Goal: Information Seeking & Learning: Check status

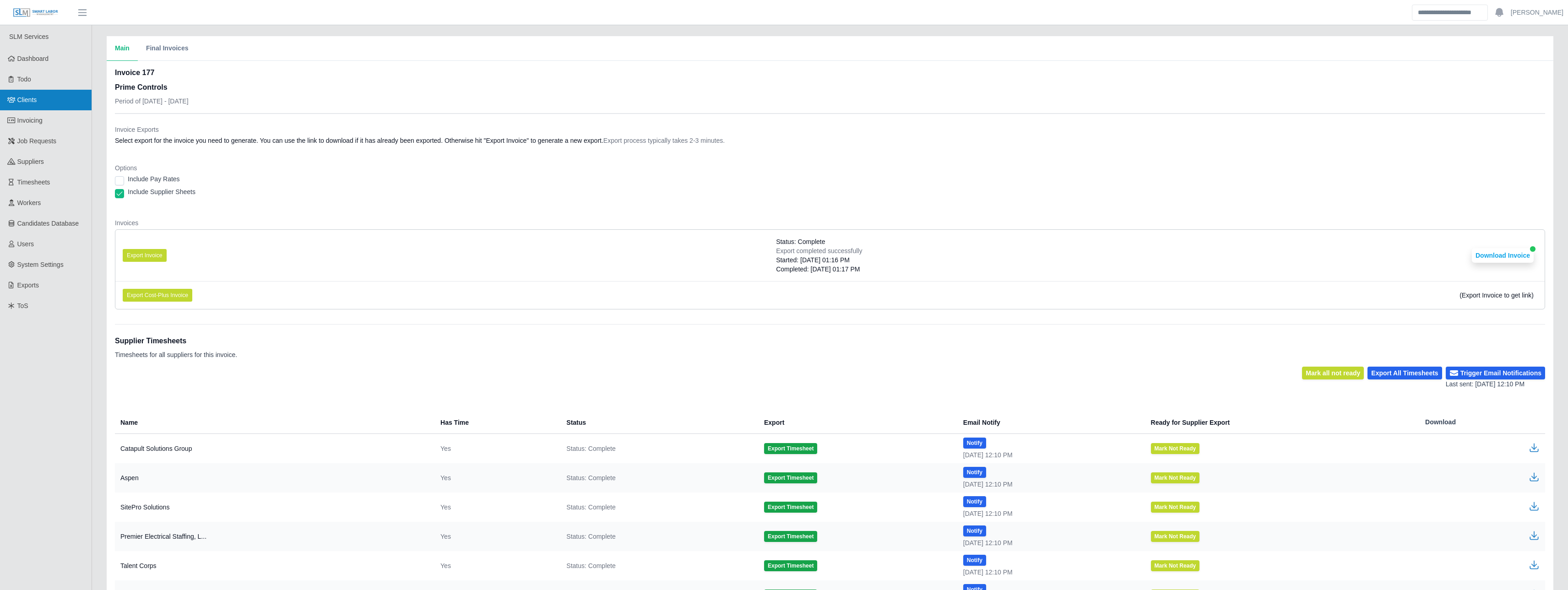
click at [15, 106] on link "Clients" at bounding box center [46, 100] width 92 height 21
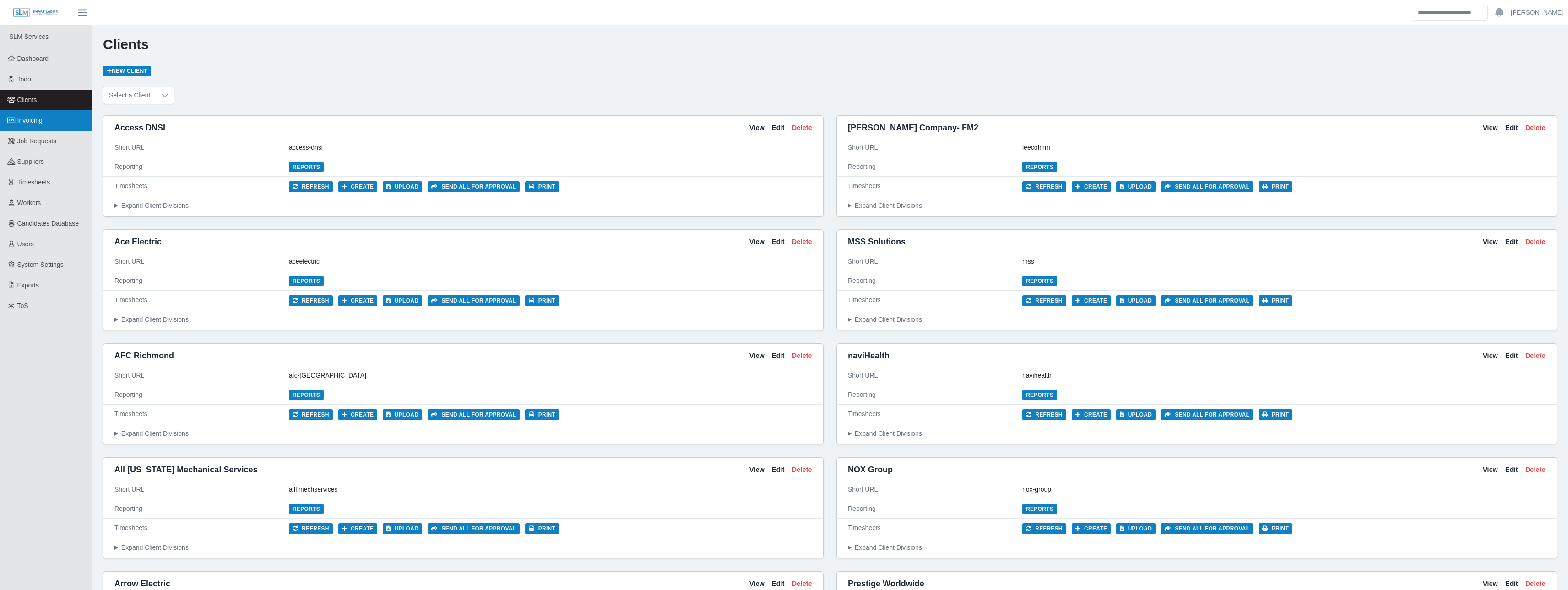
click at [19, 122] on span "Invoicing" at bounding box center [29, 120] width 25 height 7
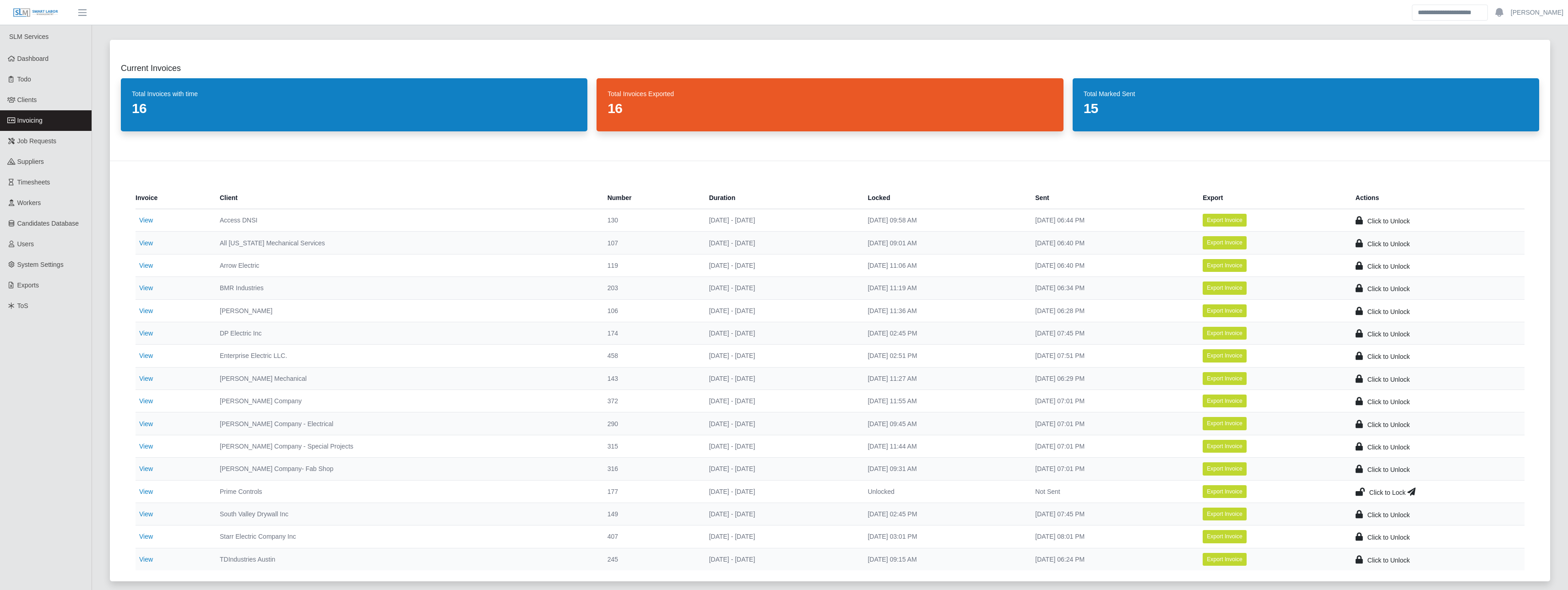
click at [667, 105] on dd "16" at bounding box center [830, 108] width 444 height 17
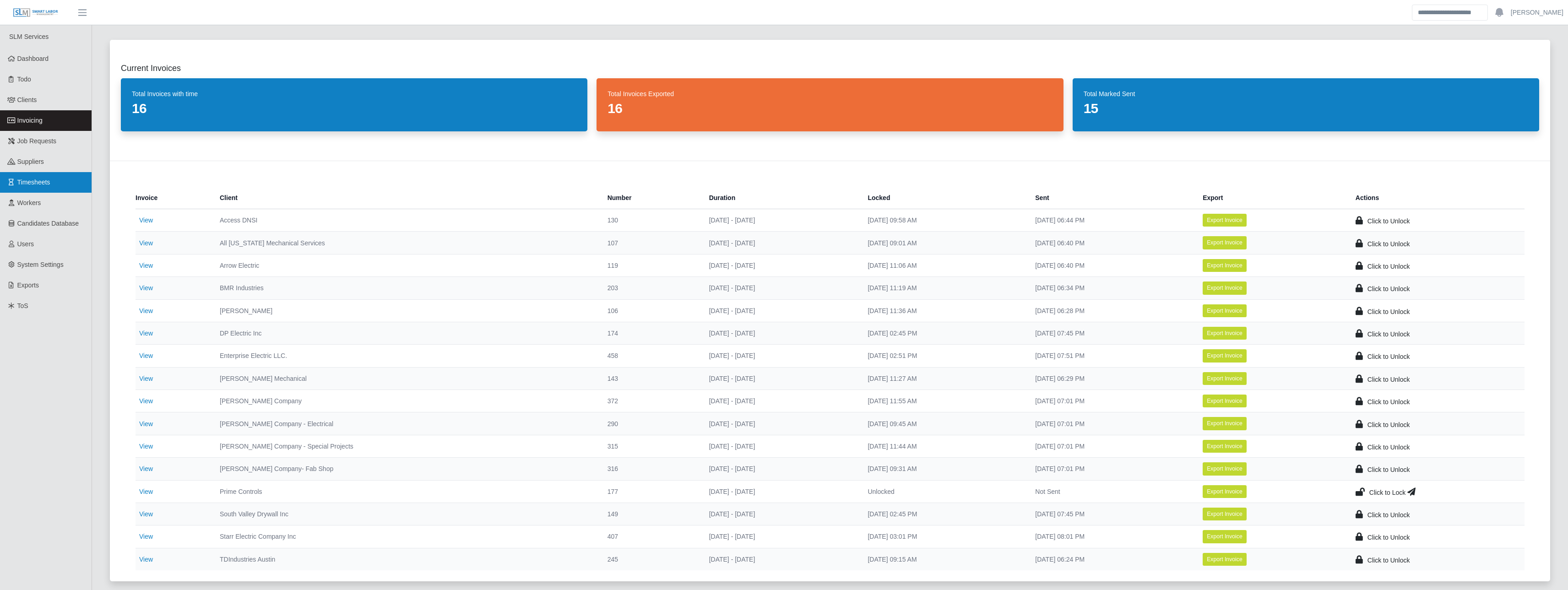
click at [34, 191] on link "Timesheets" at bounding box center [46, 183] width 92 height 21
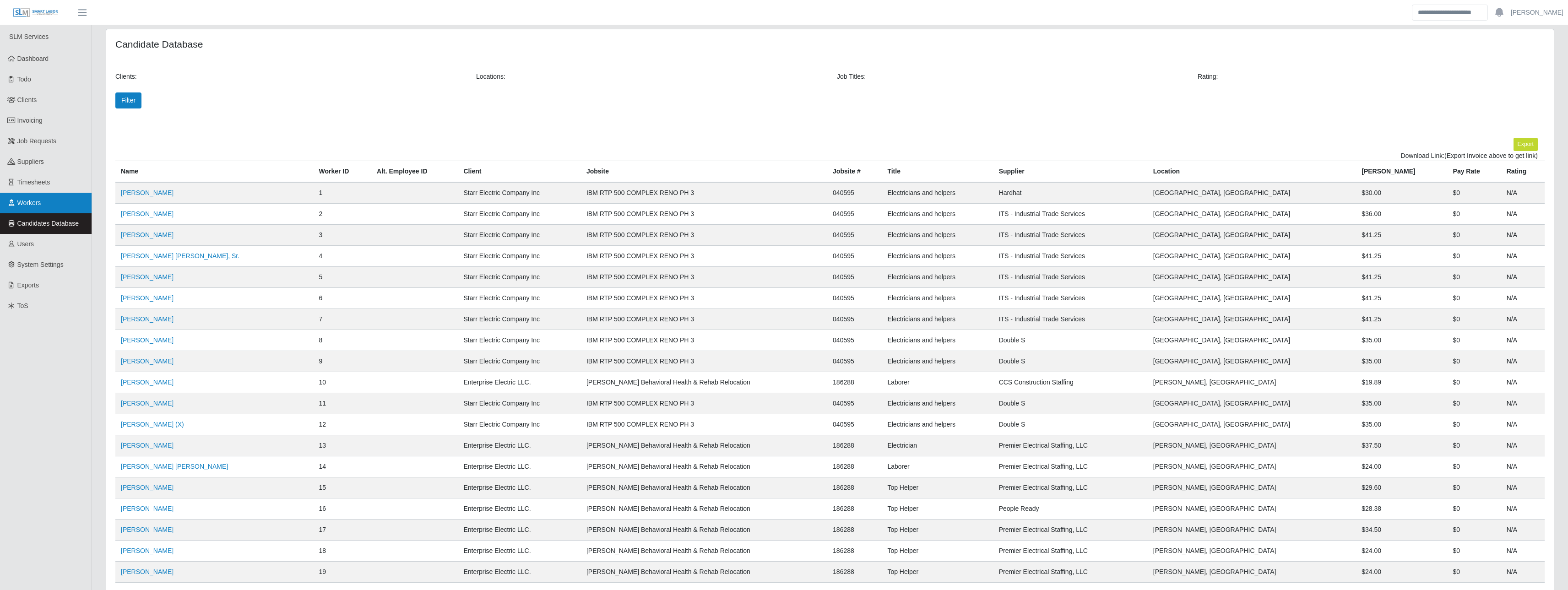
click at [35, 201] on span "Workers" at bounding box center [29, 203] width 24 height 7
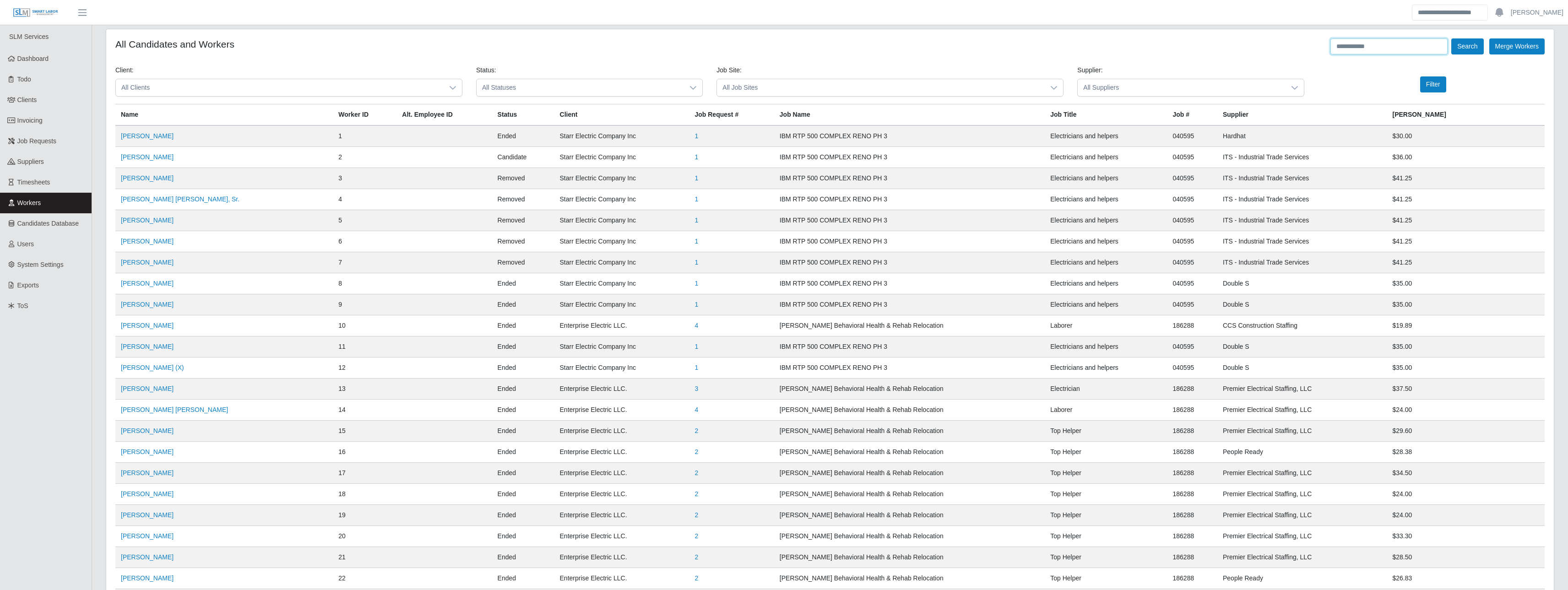
click at [1359, 46] on input "text" at bounding box center [1389, 46] width 117 height 16
paste input "**********"
type input "**********"
click at [1451, 39] on button "Search" at bounding box center [1467, 46] width 32 height 16
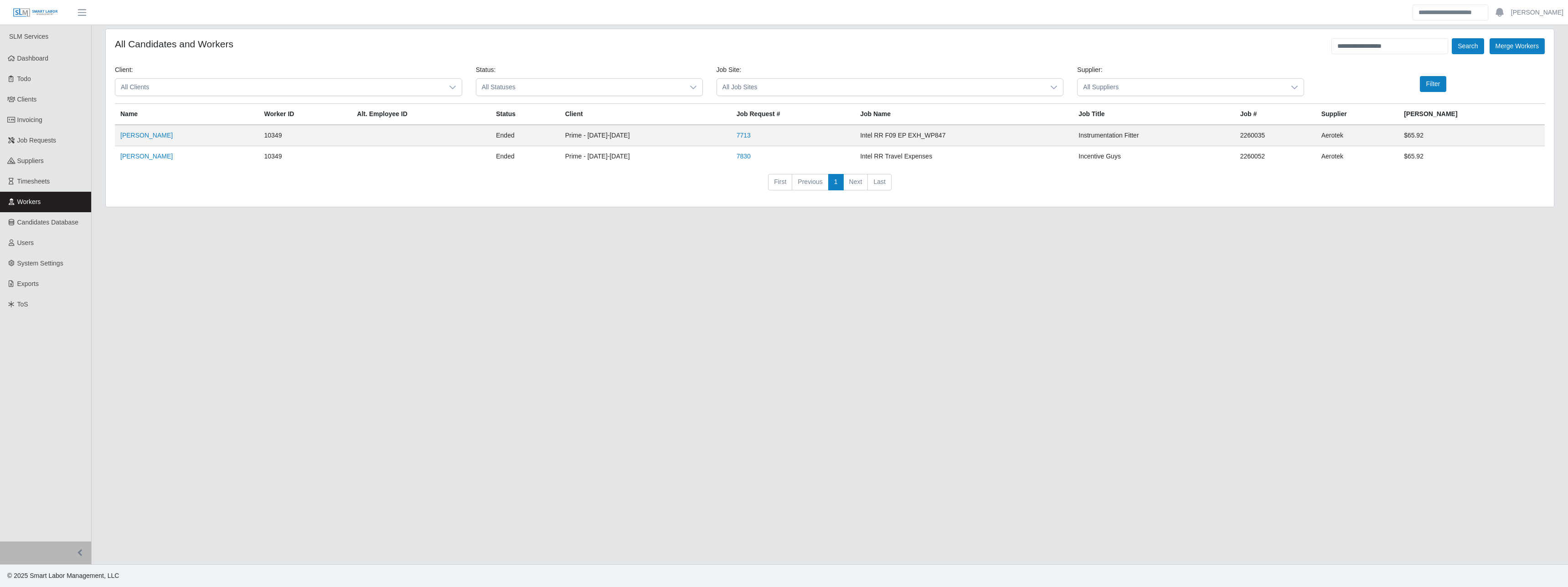
click at [144, 151] on td "[PERSON_NAME]" at bounding box center [187, 156] width 144 height 21
click at [143, 153] on link "[PERSON_NAME]" at bounding box center [147, 156] width 52 height 7
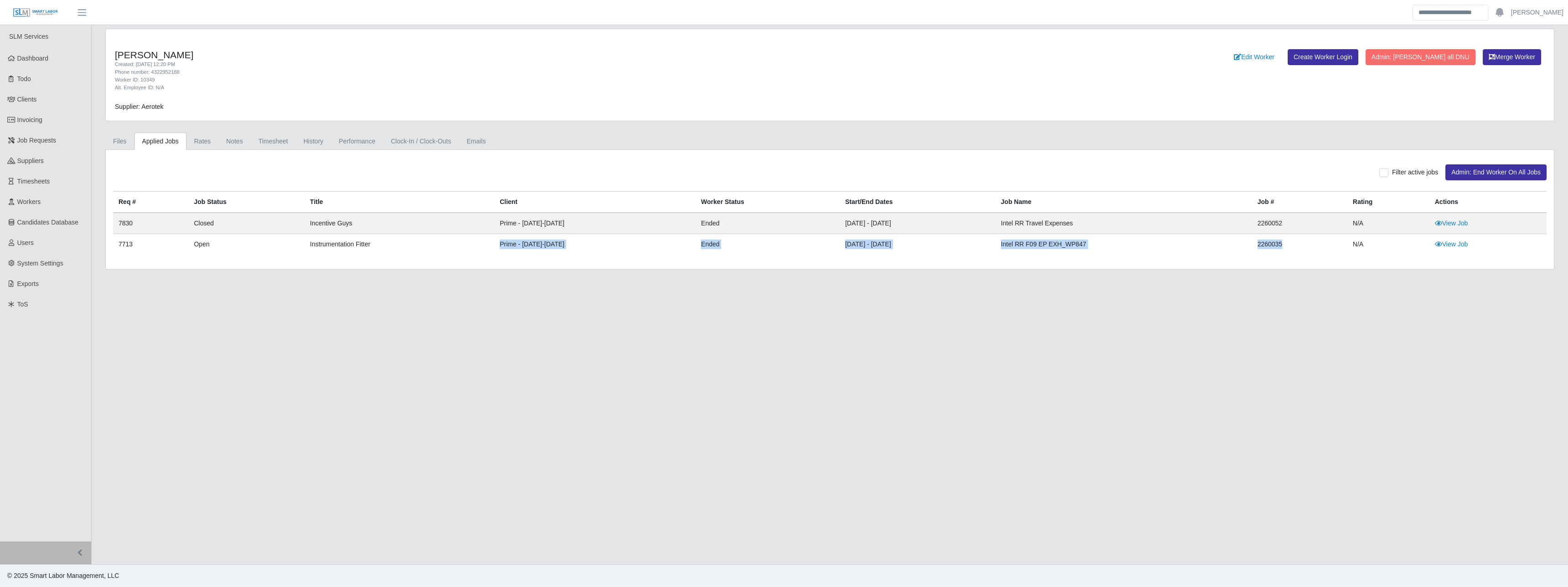
drag, startPoint x: 1297, startPoint y: 249, endPoint x: 383, endPoint y: 240, distance: 914.0
click at [384, 240] on tr "7713 Open Instrumentation Fitter Prime - [DATE]-[DATE] ended [DATE] - [DATE] In…" at bounding box center [830, 245] width 1433 height 21
click at [308, 144] on link "History" at bounding box center [313, 141] width 35 height 18
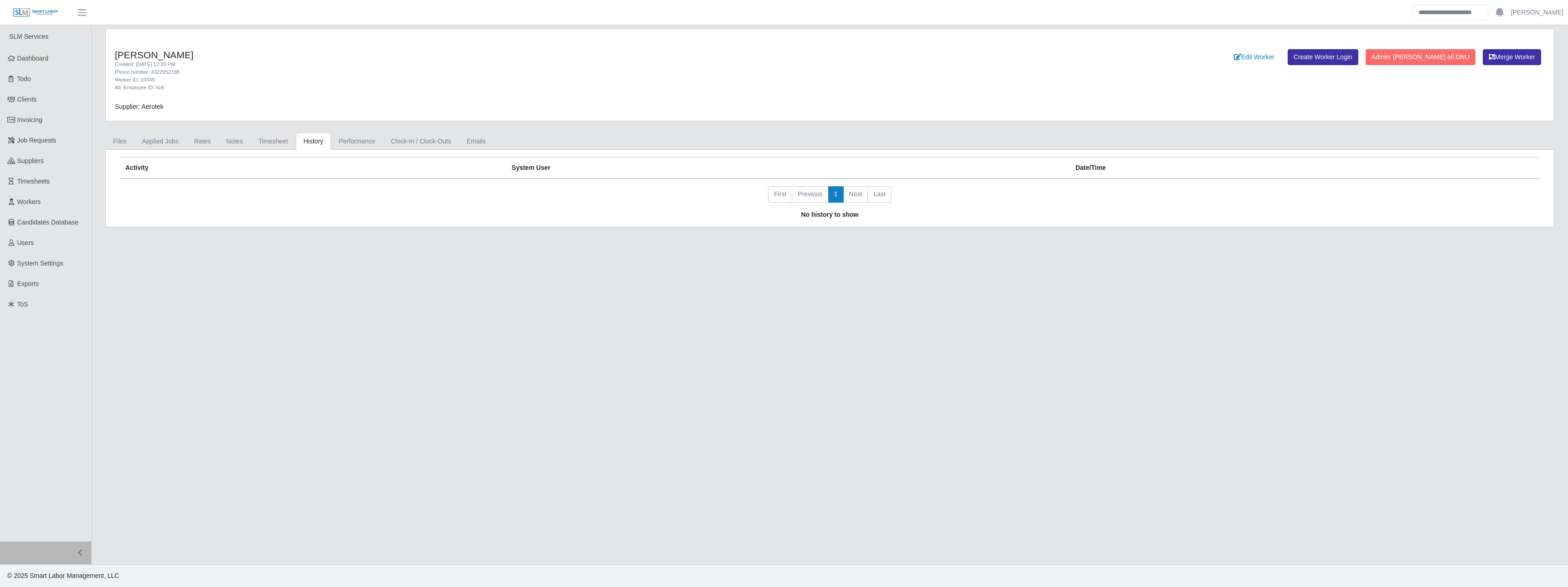
click at [296, 143] on link "History" at bounding box center [313, 141] width 35 height 18
click at [278, 144] on link "Timesheet" at bounding box center [273, 141] width 45 height 18
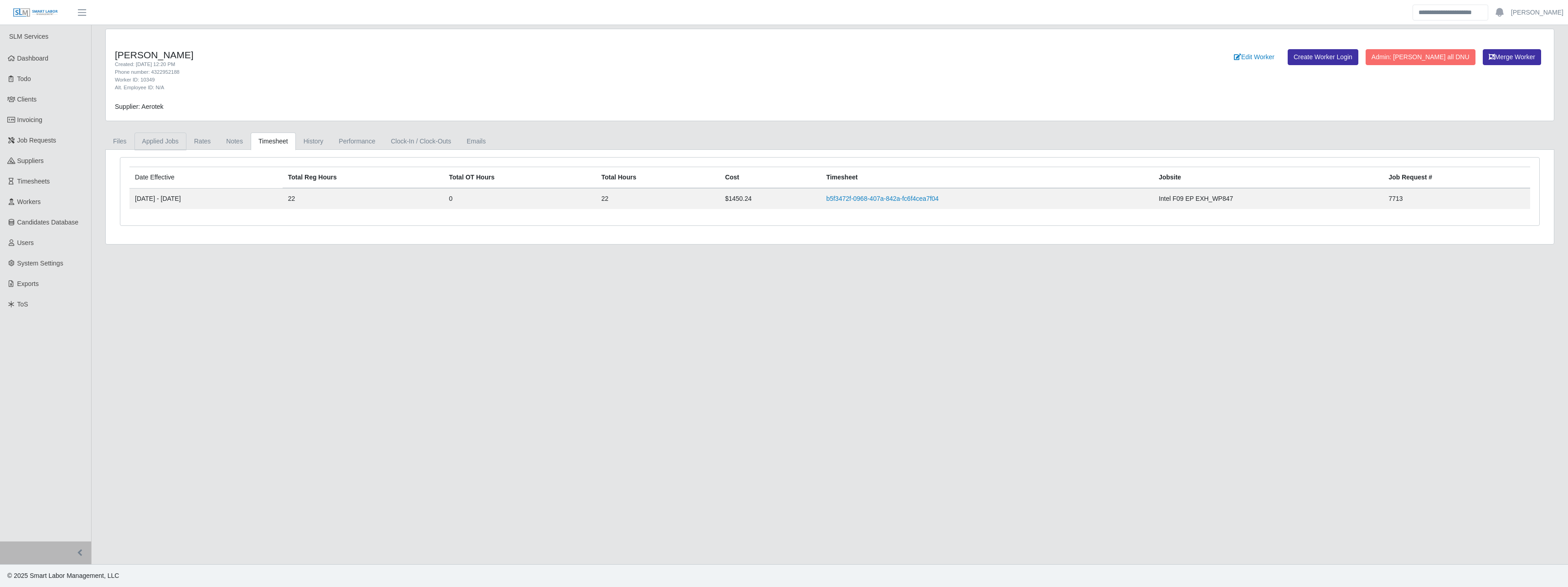
click at [170, 144] on link "Applied Jobs" at bounding box center [160, 141] width 52 height 18
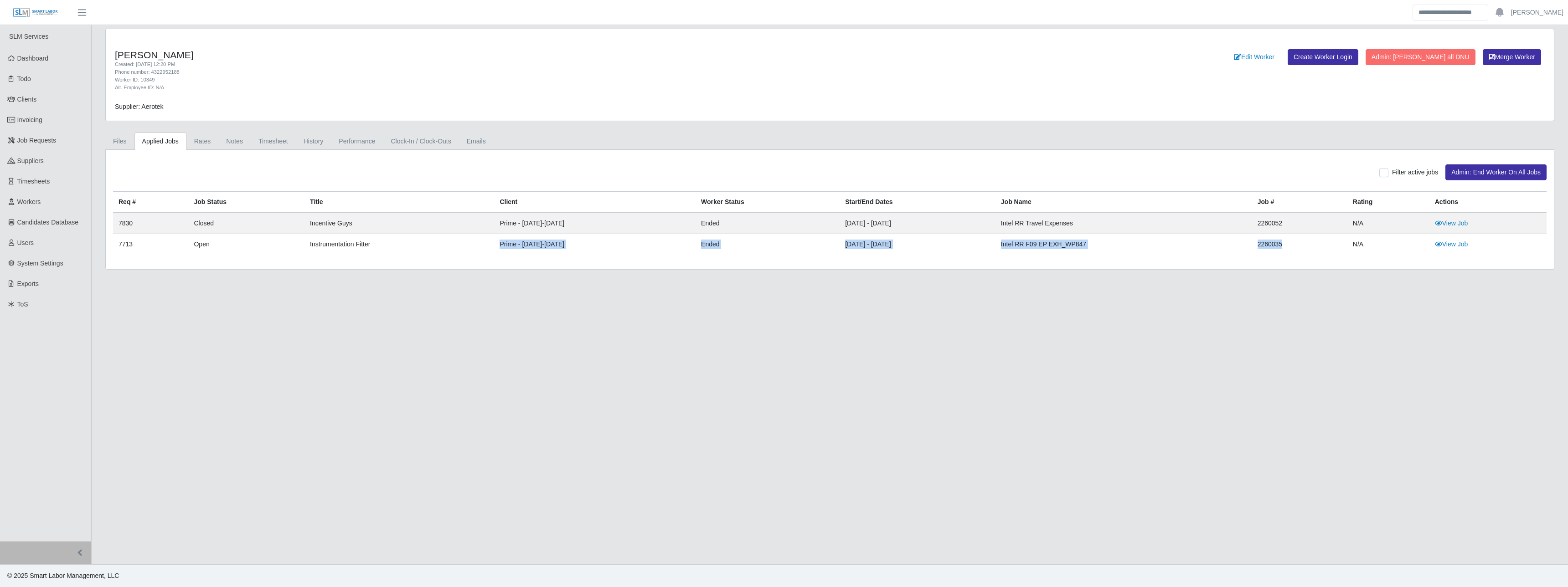
click at [839, 247] on td "03/12/2024 - 07/14/2025" at bounding box center [917, 245] width 156 height 21
click at [299, 138] on link "History" at bounding box center [313, 141] width 35 height 18
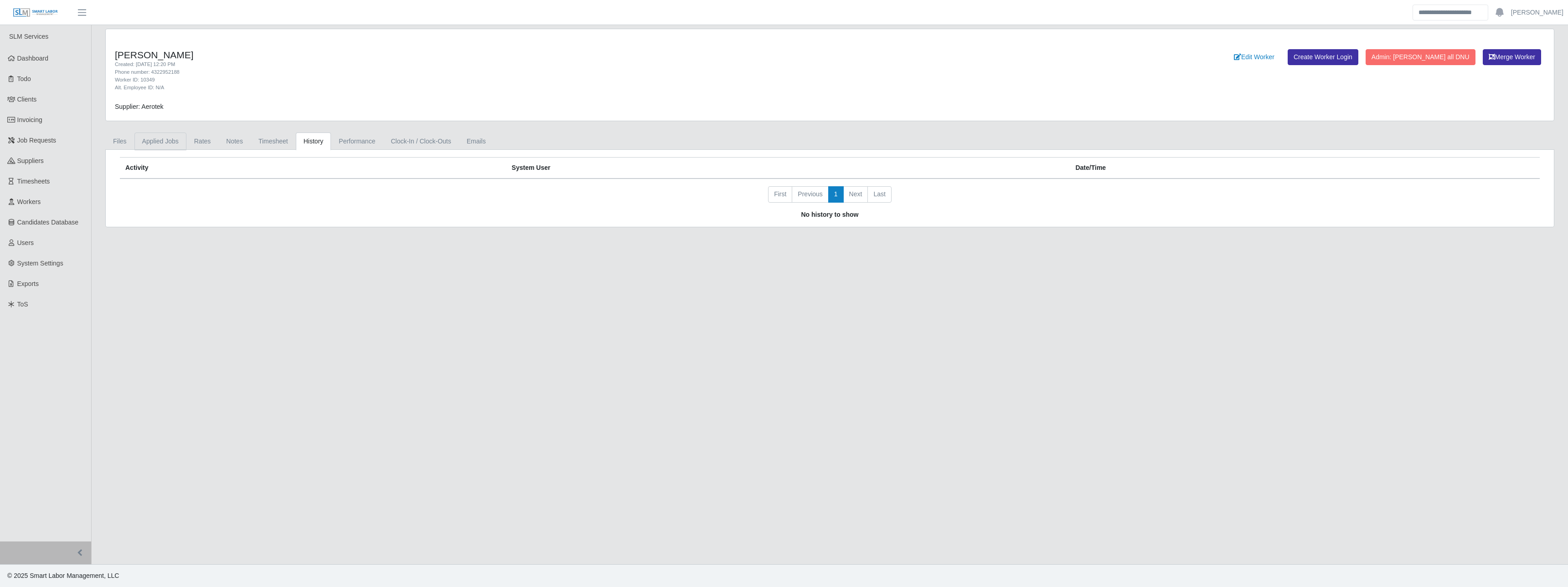
click at [163, 146] on link "Applied Jobs" at bounding box center [160, 141] width 52 height 18
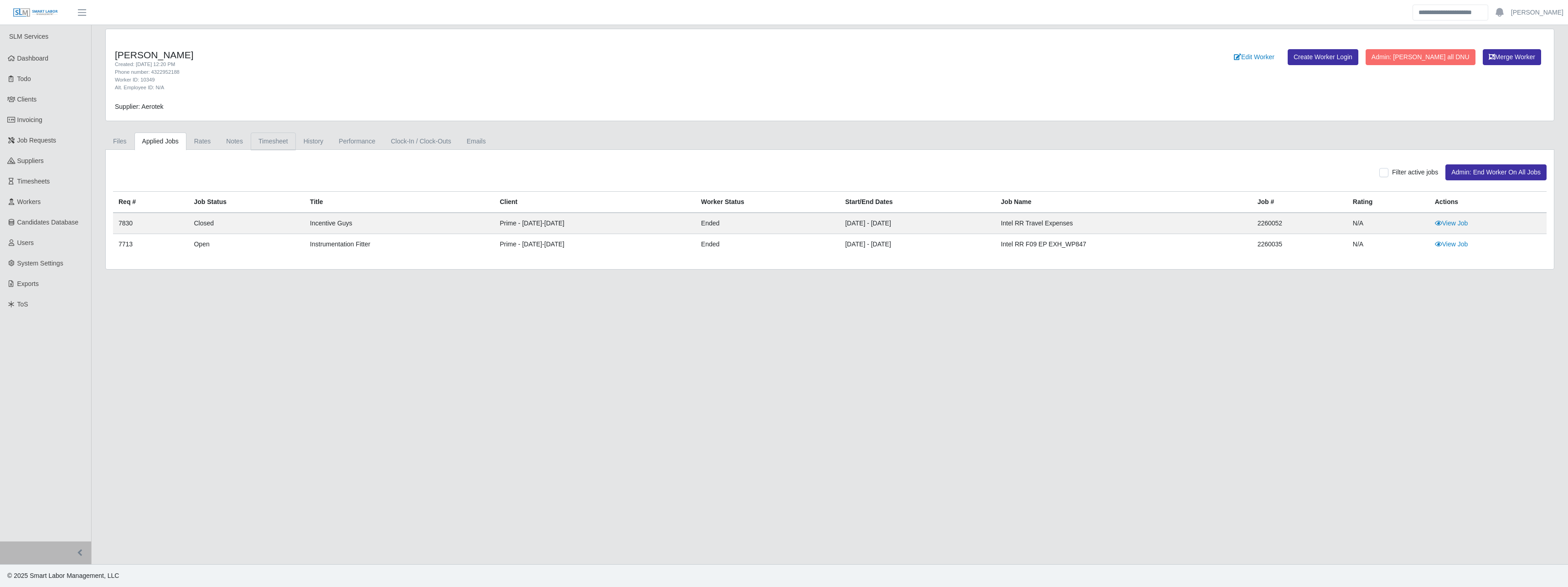
click at [279, 146] on link "Timesheet" at bounding box center [273, 141] width 45 height 18
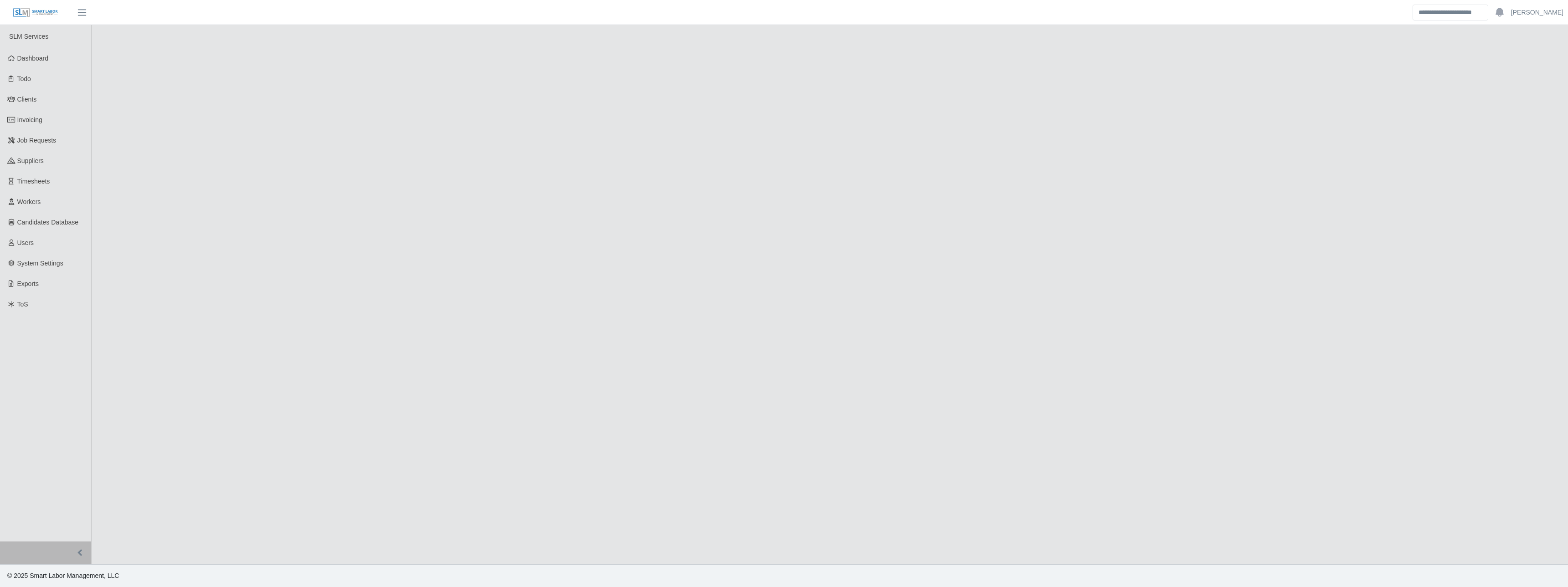
select select "****"
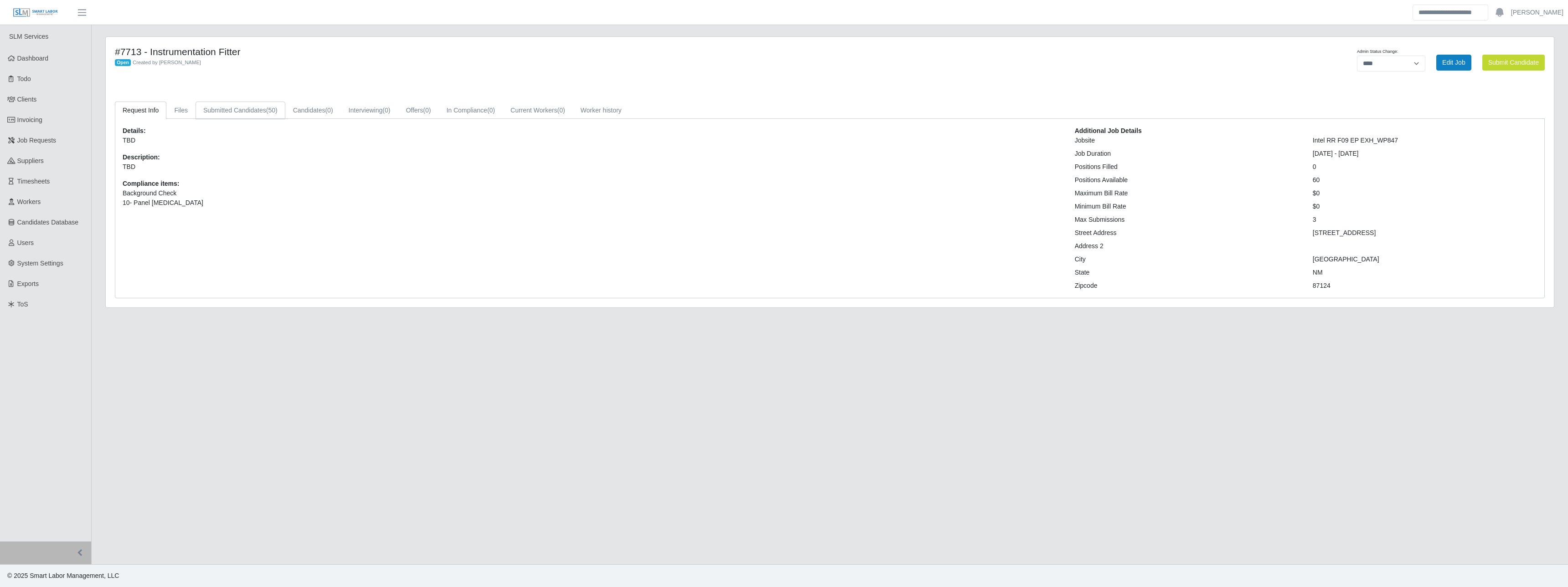
click at [262, 117] on link "Submitted Candidates (50)" at bounding box center [240, 110] width 90 height 18
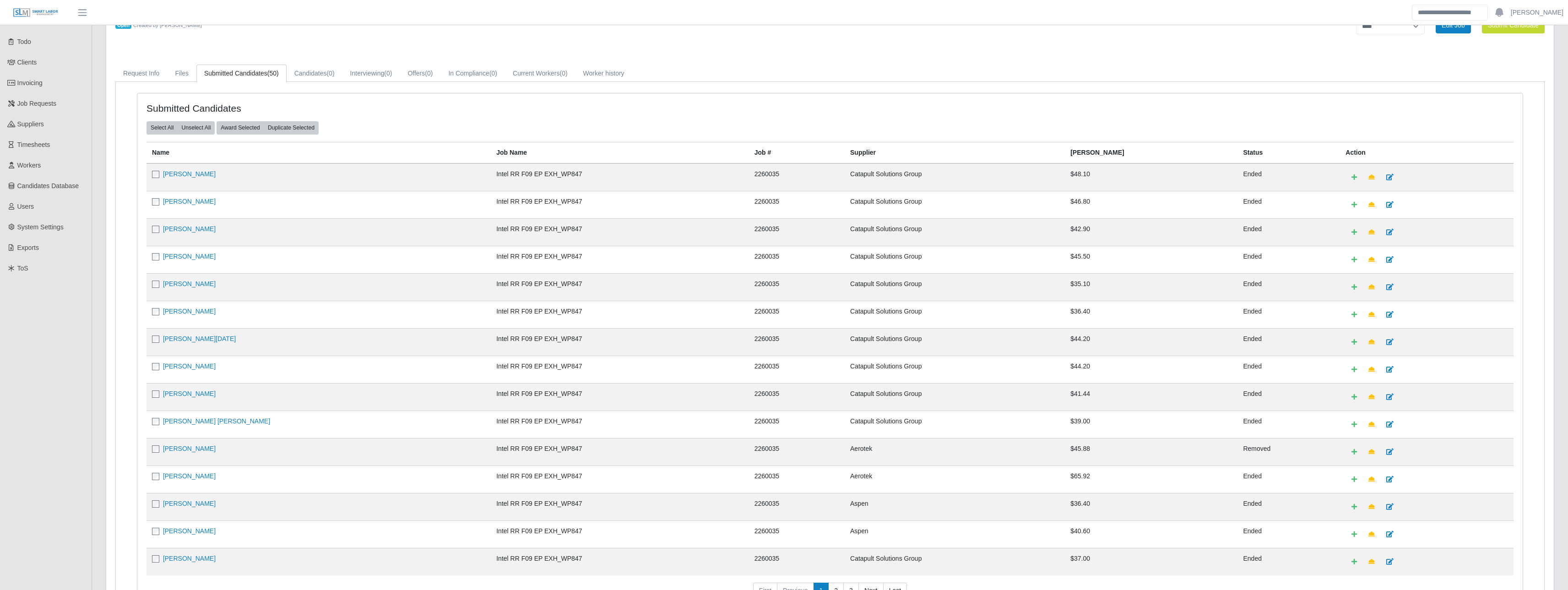
scroll to position [19, 0]
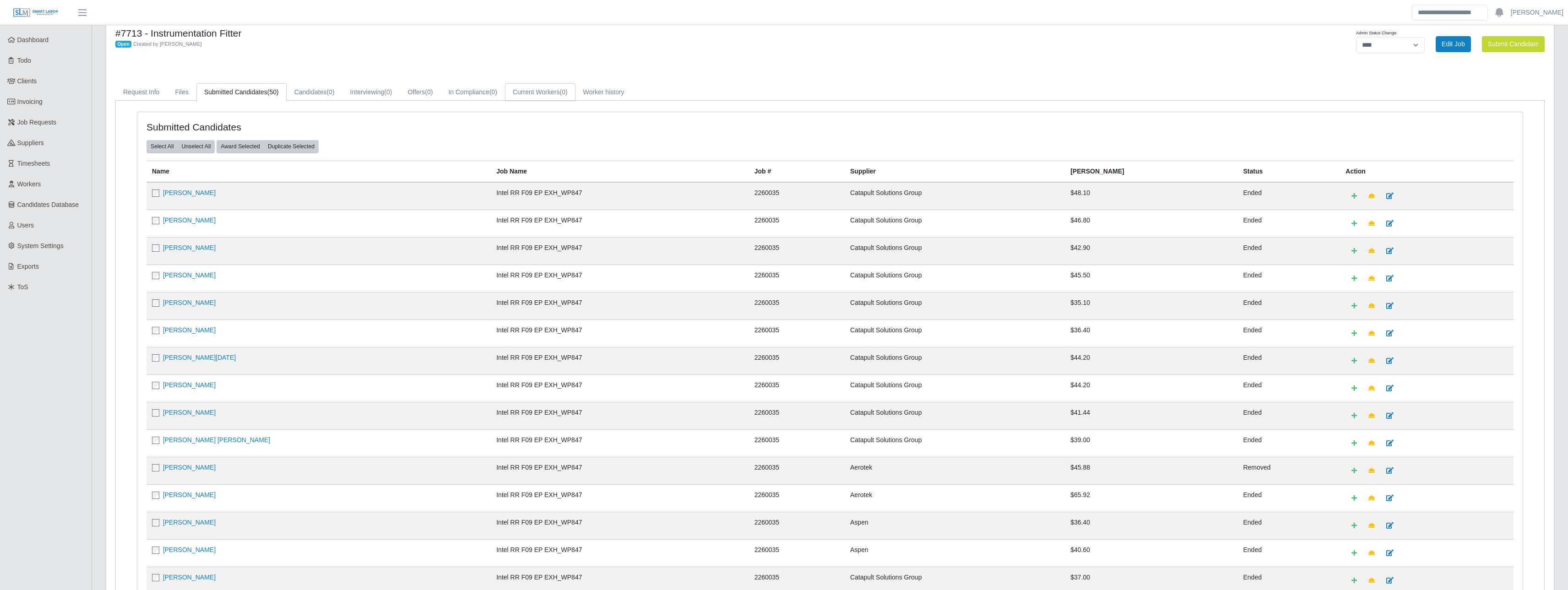
click at [562, 85] on link "Current Workers (0)" at bounding box center [540, 92] width 70 height 18
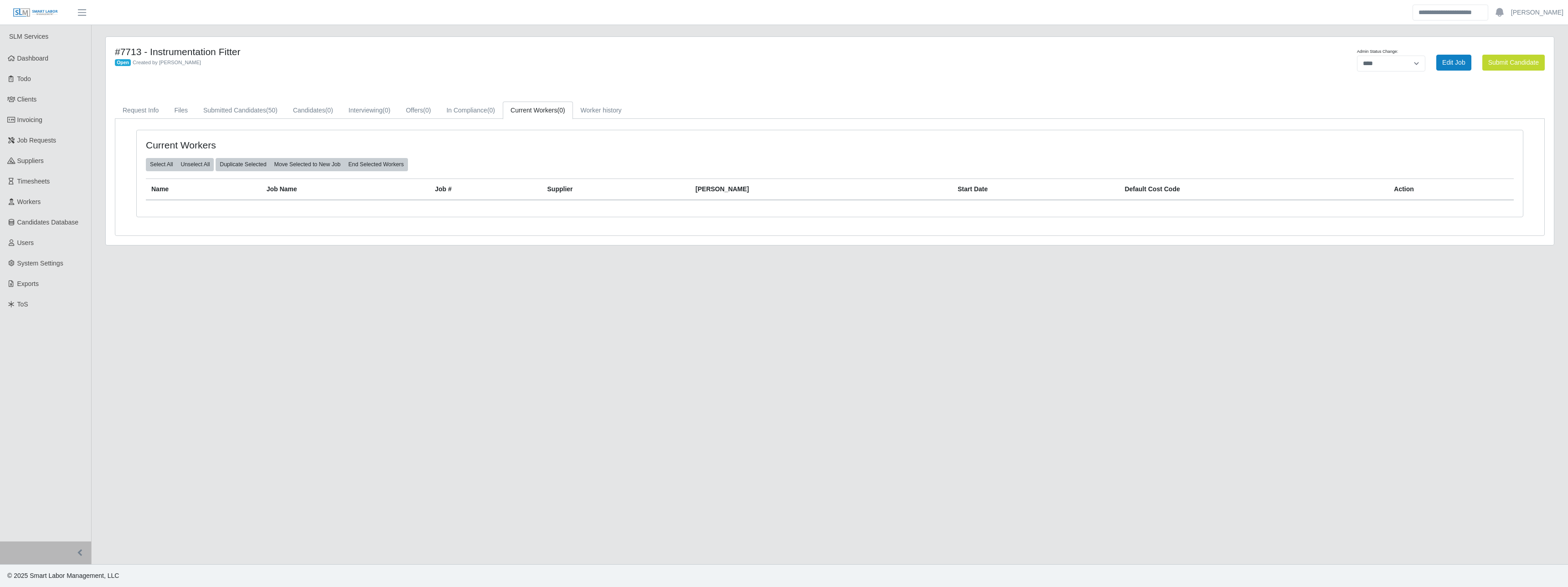
click at [597, 100] on div "**********" at bounding box center [830, 141] width 1448 height 208
click at [596, 105] on link "Worker history" at bounding box center [601, 110] width 57 height 18
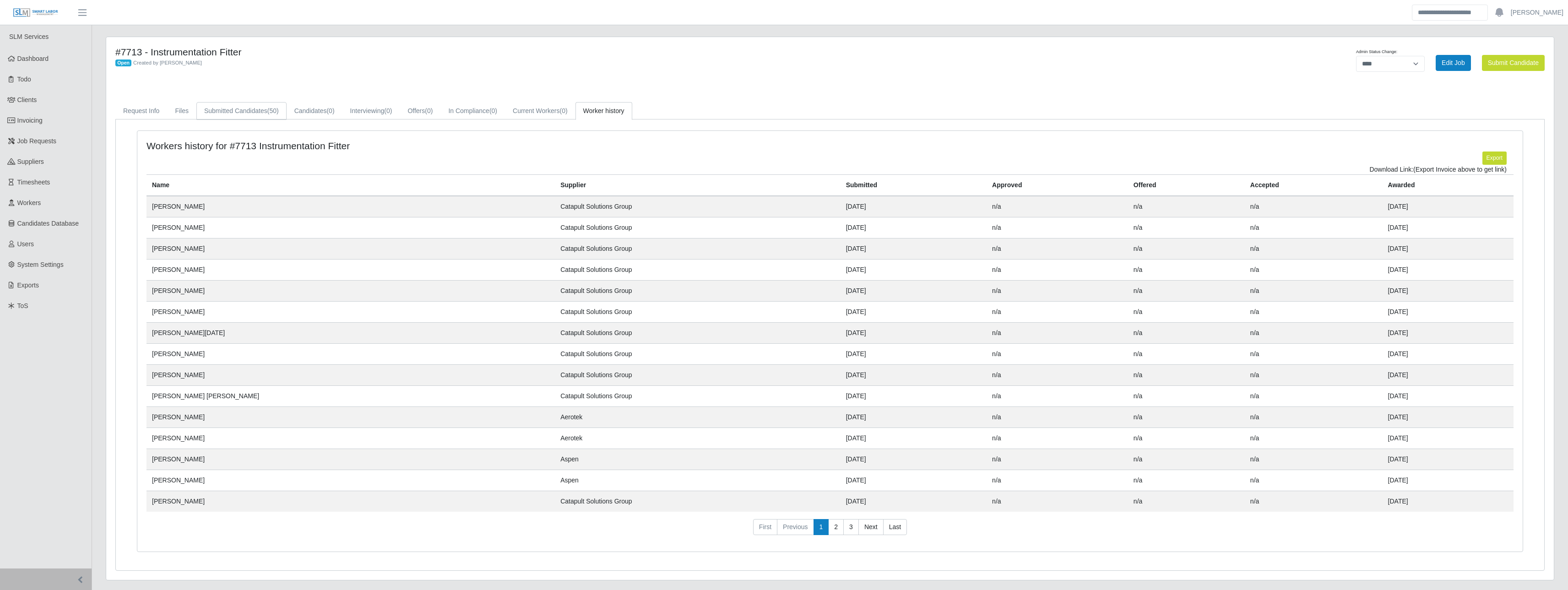
click at [256, 114] on link "Submitted Candidates (50)" at bounding box center [241, 111] width 90 height 18
